Goal: Task Accomplishment & Management: Manage account settings

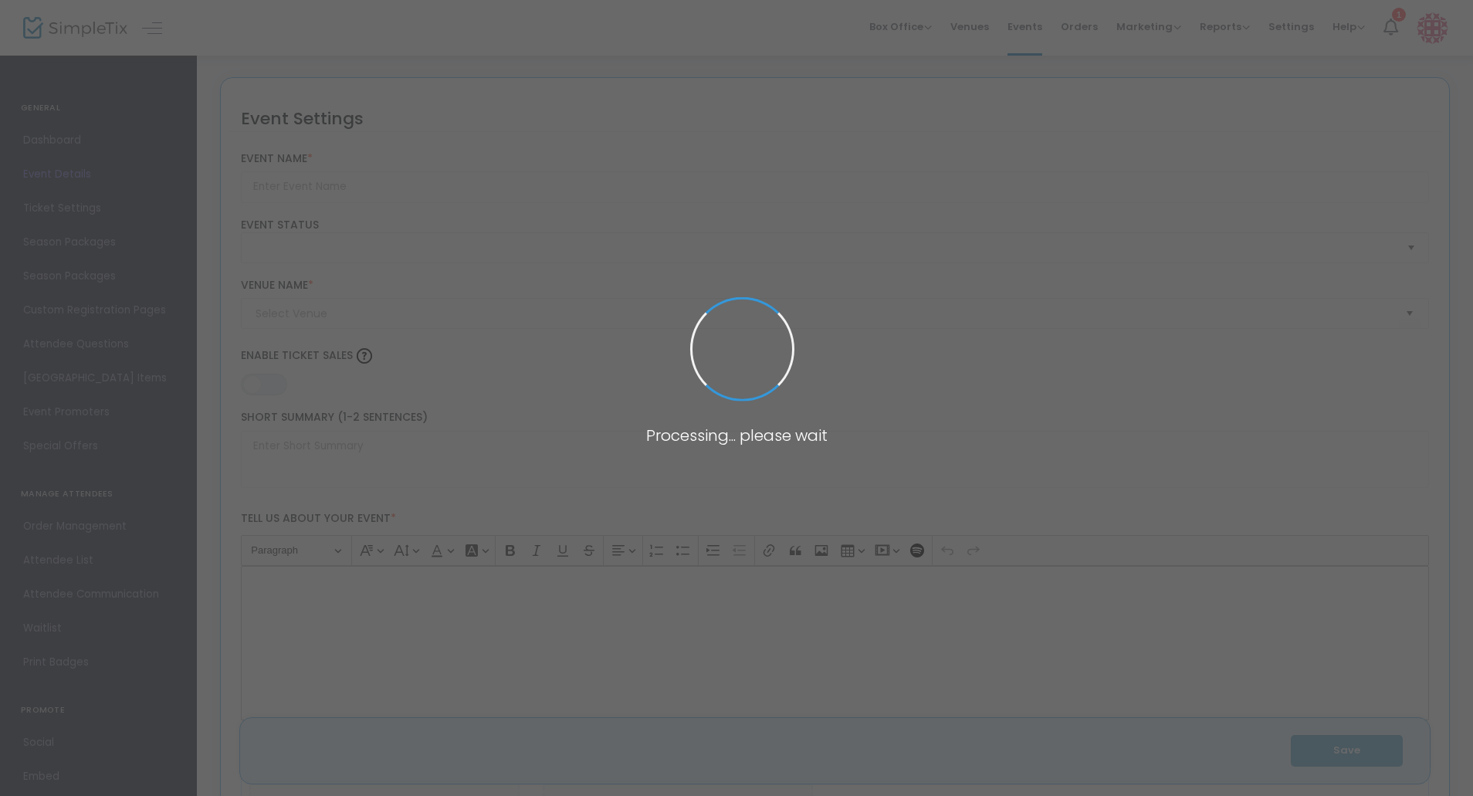
type input "[PERSON_NAME] Australia Cup Quarter Final - Avondale FC vs Brisbane City FC"
type textarea "Our story continues… it’sQuarter Final’s time! 💪 Fresh off a 3–1 victory over […"
type input "BUY TICKETS"
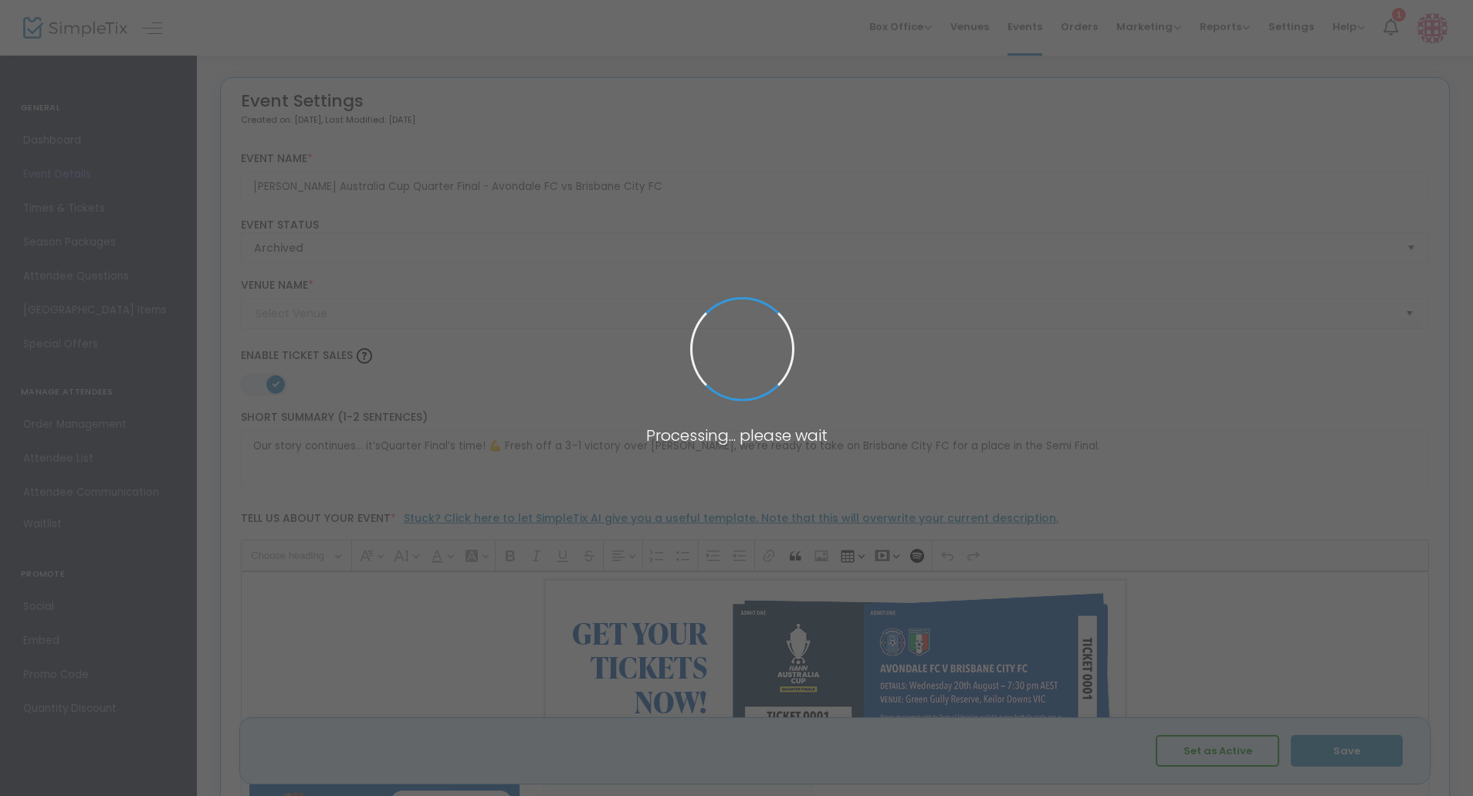
type input "151 Club House PL - [GEOGRAPHIC_DATA] ([GEOGRAPHIC_DATA])"
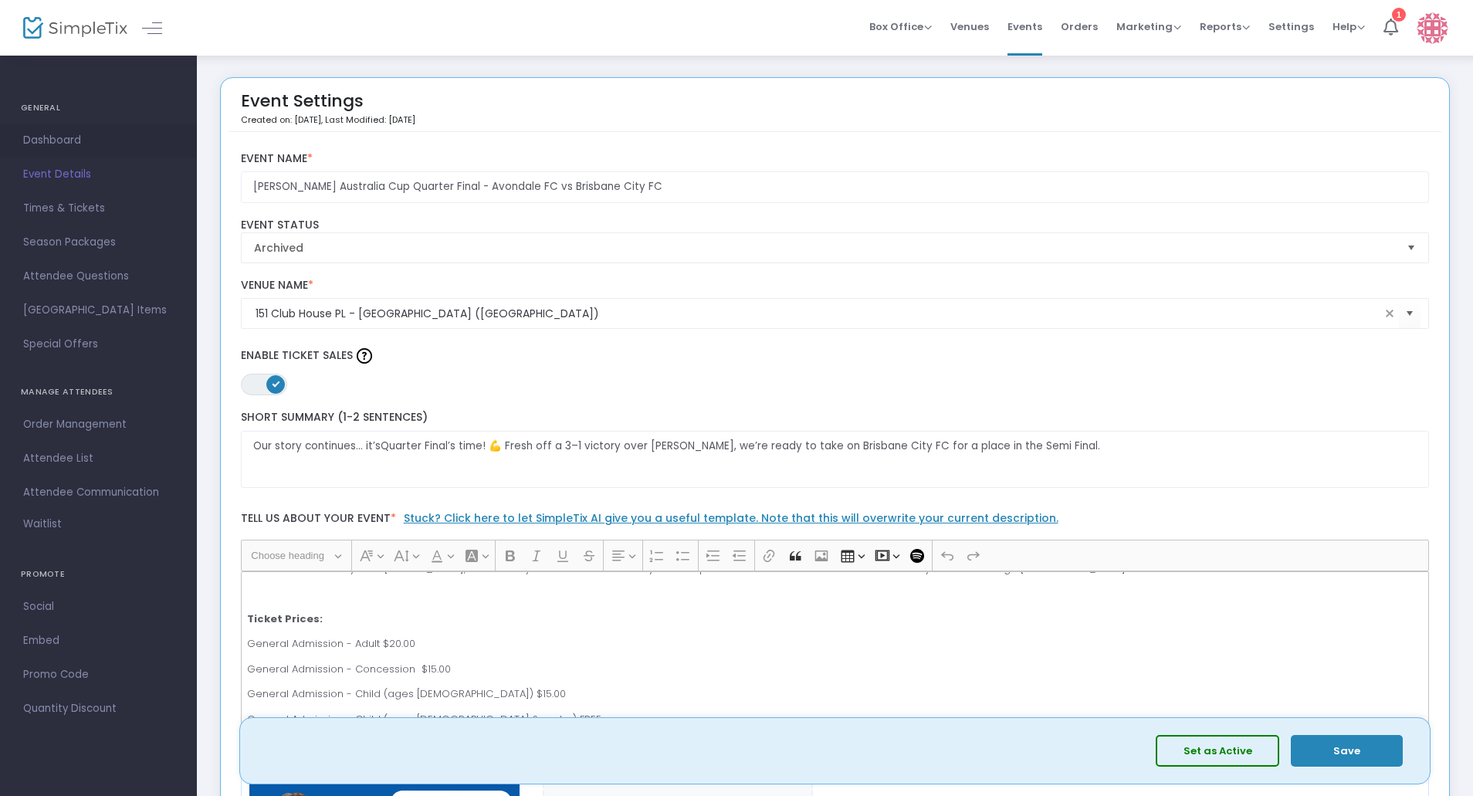
click at [63, 131] on span "Dashboard" at bounding box center [98, 140] width 151 height 20
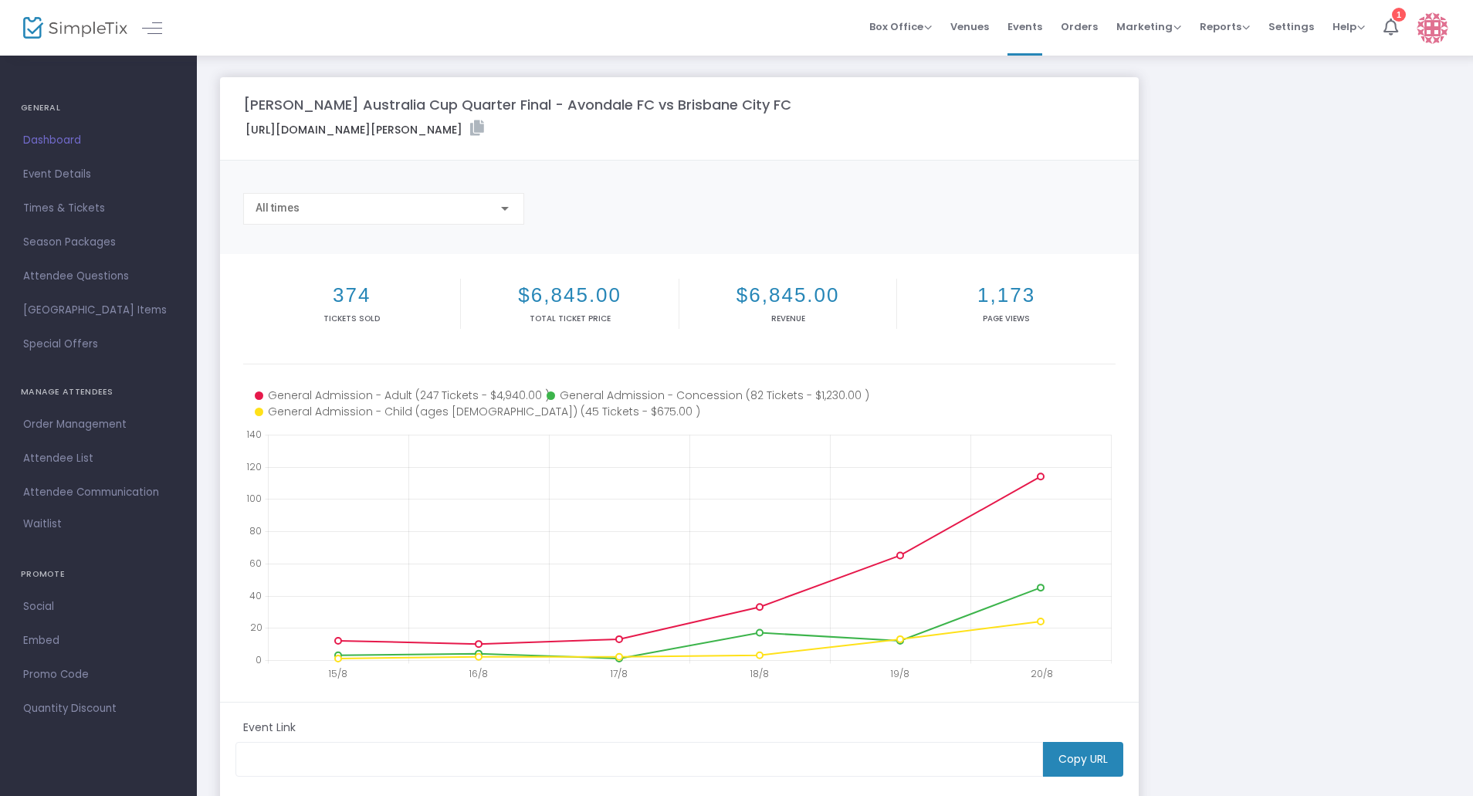
click at [145, 39] on div at bounding box center [137, 28] width 76 height 56
click at [146, 32] on link at bounding box center [152, 28] width 20 height 20
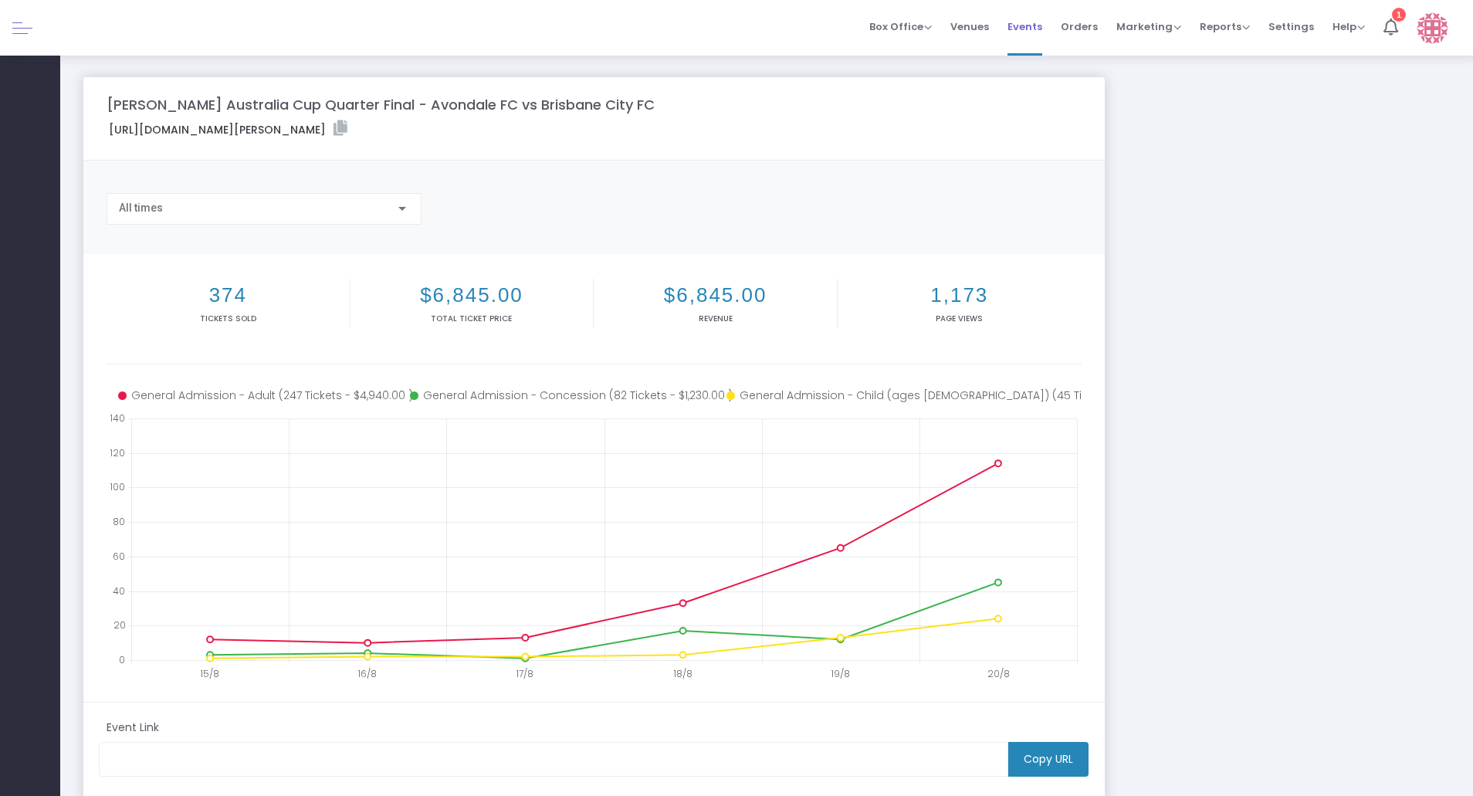
click at [1050, 25] on li "Events" at bounding box center [1024, 28] width 53 height 56
click at [1041, 24] on span "Events" at bounding box center [1025, 26] width 35 height 39
